Goal: Complete application form

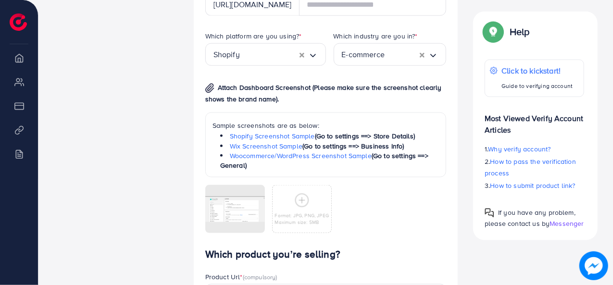
scroll to position [526, 0]
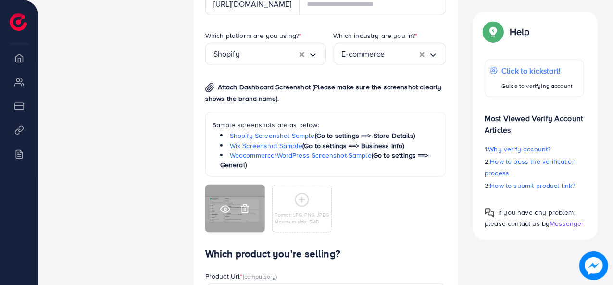
click at [229, 213] on icon at bounding box center [225, 209] width 10 height 10
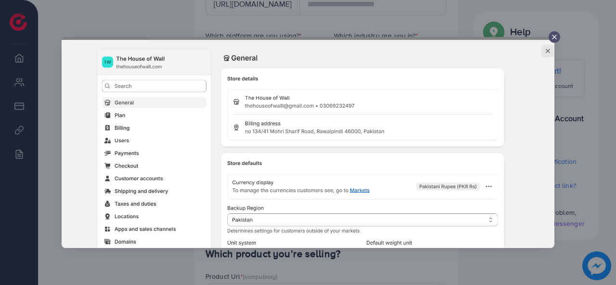
click at [552, 39] on icon at bounding box center [554, 37] width 8 height 8
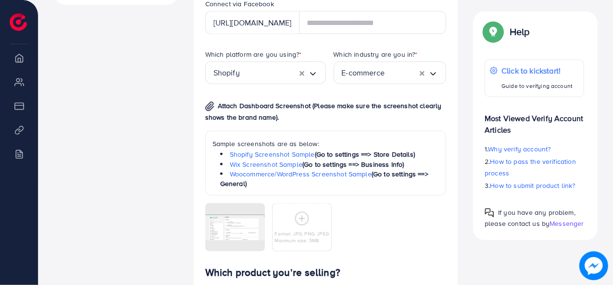
scroll to position [510, 0]
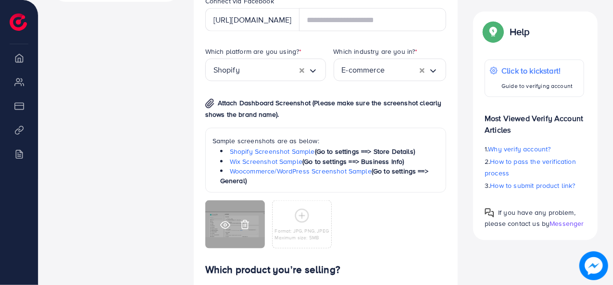
click at [223, 224] on icon at bounding box center [225, 225] width 10 height 10
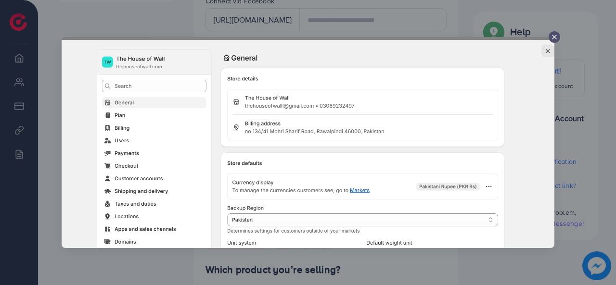
click at [548, 38] on img at bounding box center [308, 142] width 493 height 211
click at [554, 32] on div at bounding box center [554, 37] width 12 height 12
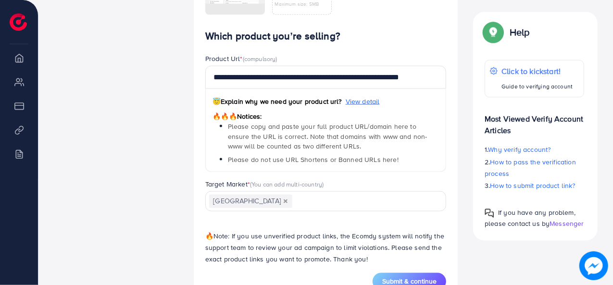
scroll to position [760, 0]
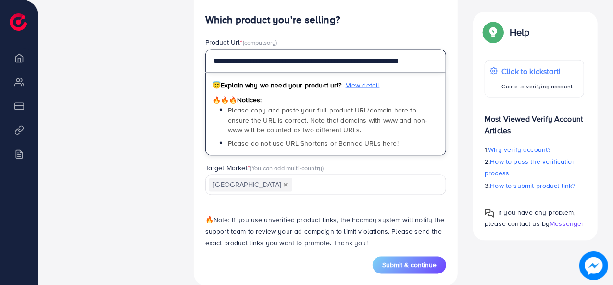
click at [320, 61] on input "**********" at bounding box center [326, 61] width 242 height 23
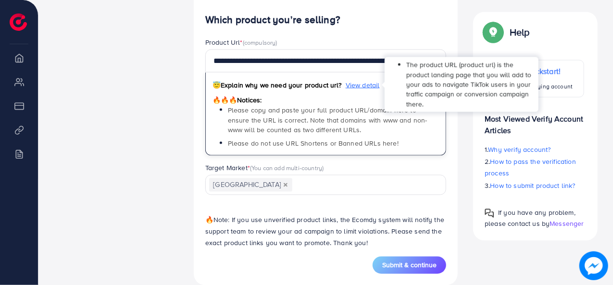
click at [363, 82] on span "View detail" at bounding box center [363, 85] width 34 height 10
click at [363, 85] on span "View detail" at bounding box center [363, 85] width 34 height 10
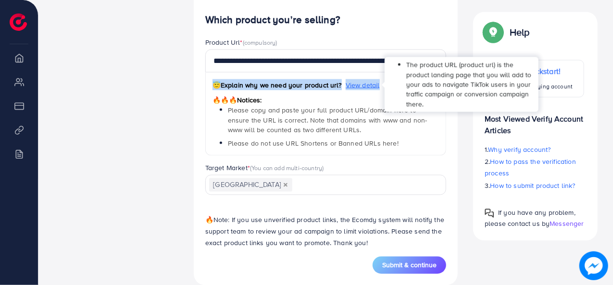
click at [363, 85] on span "View detail" at bounding box center [363, 85] width 34 height 10
click at [365, 83] on span "View detail" at bounding box center [363, 85] width 34 height 10
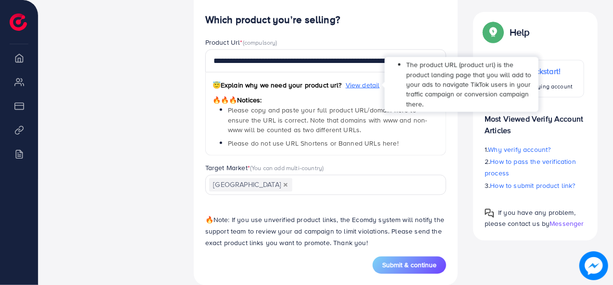
click at [365, 83] on span "View detail" at bounding box center [363, 85] width 34 height 10
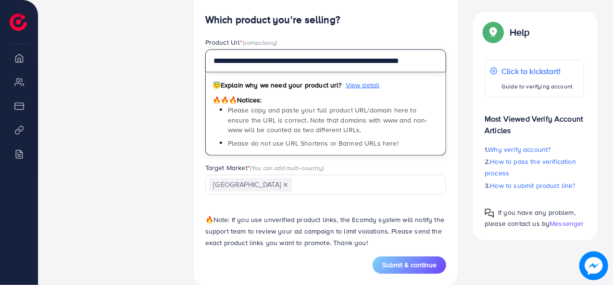
click at [336, 62] on input "**********" at bounding box center [326, 61] width 242 height 23
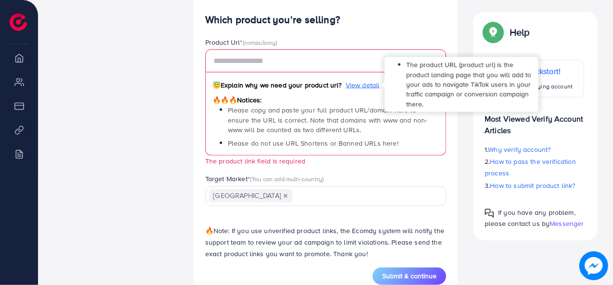
click at [364, 86] on span "View detail" at bounding box center [363, 85] width 34 height 10
click at [364, 85] on span "View detail" at bounding box center [363, 85] width 34 height 10
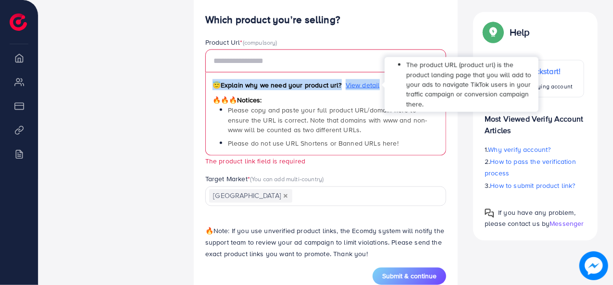
click at [364, 85] on span "View detail" at bounding box center [363, 85] width 34 height 10
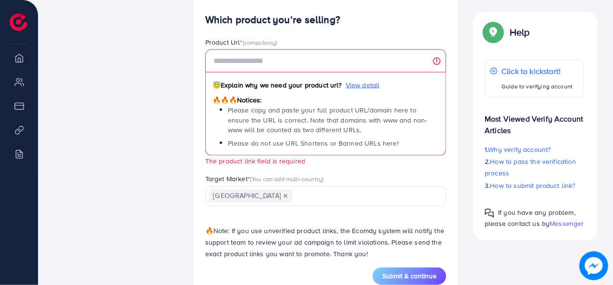
click at [333, 101] on div "😇 Explain why we need your product url? View detail 🔥🔥🔥 Notices: Please copy an…" at bounding box center [326, 114] width 242 height 83
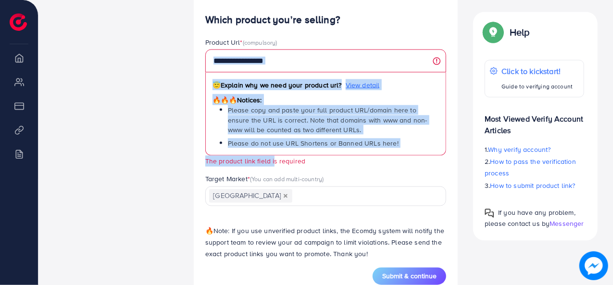
drag, startPoint x: 273, startPoint y: 156, endPoint x: 298, endPoint y: 72, distance: 88.0
click at [298, 72] on span "😇 Explain why we need your product url? View detail 🔥🔥🔥 Notices: Please copy an…" at bounding box center [326, 108] width 242 height 117
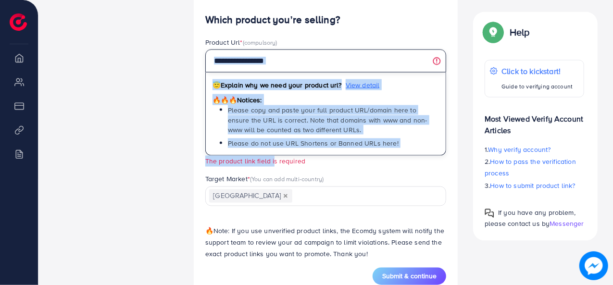
click at [303, 61] on input "text" at bounding box center [326, 61] width 242 height 23
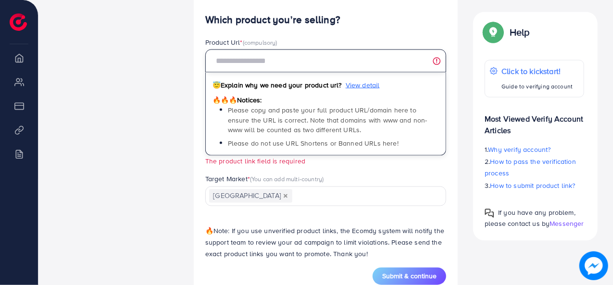
paste input "**********"
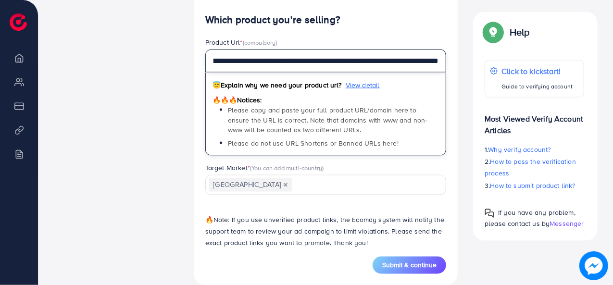
scroll to position [0, 0]
drag, startPoint x: 337, startPoint y: 70, endPoint x: 165, endPoint y: 71, distance: 171.8
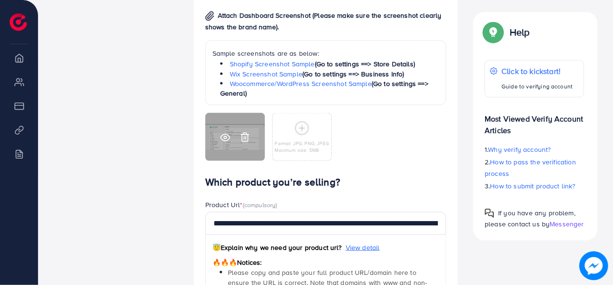
scroll to position [775, 0]
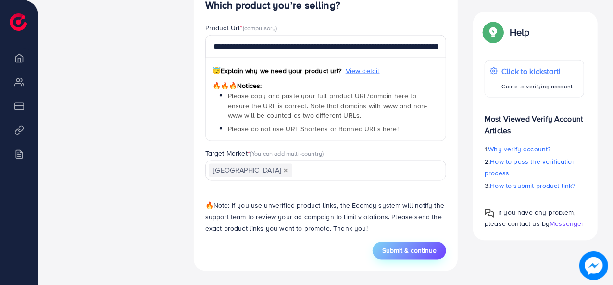
click at [422, 254] on span "Submit & continue" at bounding box center [409, 251] width 54 height 10
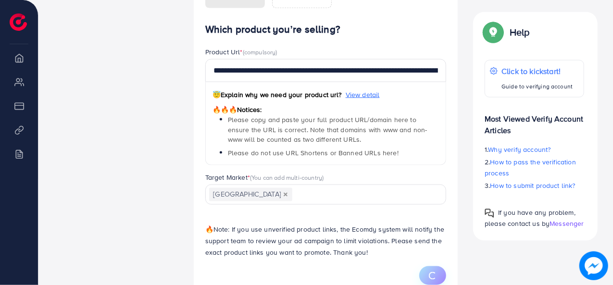
scroll to position [663, 0]
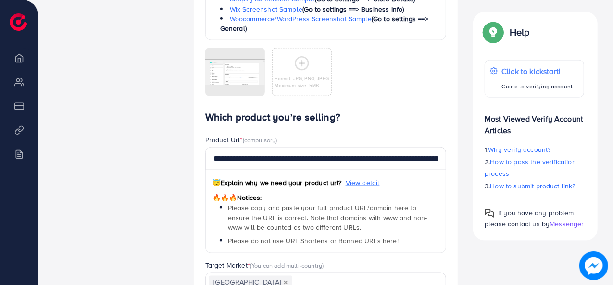
type input "**********"
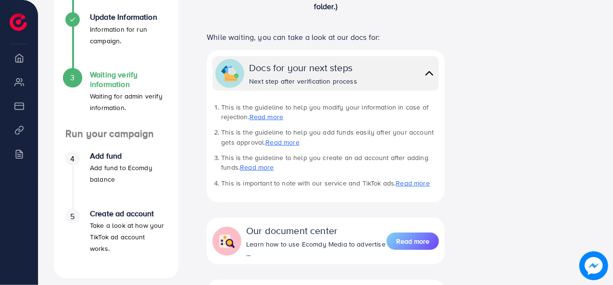
scroll to position [234, 0]
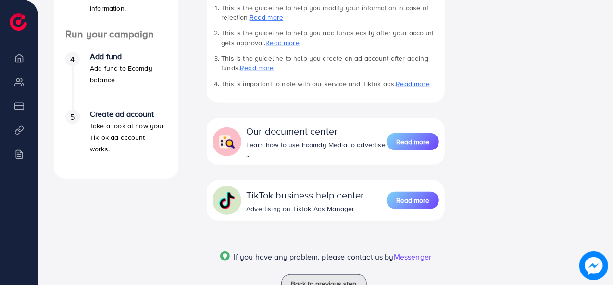
scroll to position [367, 0]
